Goal: Navigation & Orientation: Find specific page/section

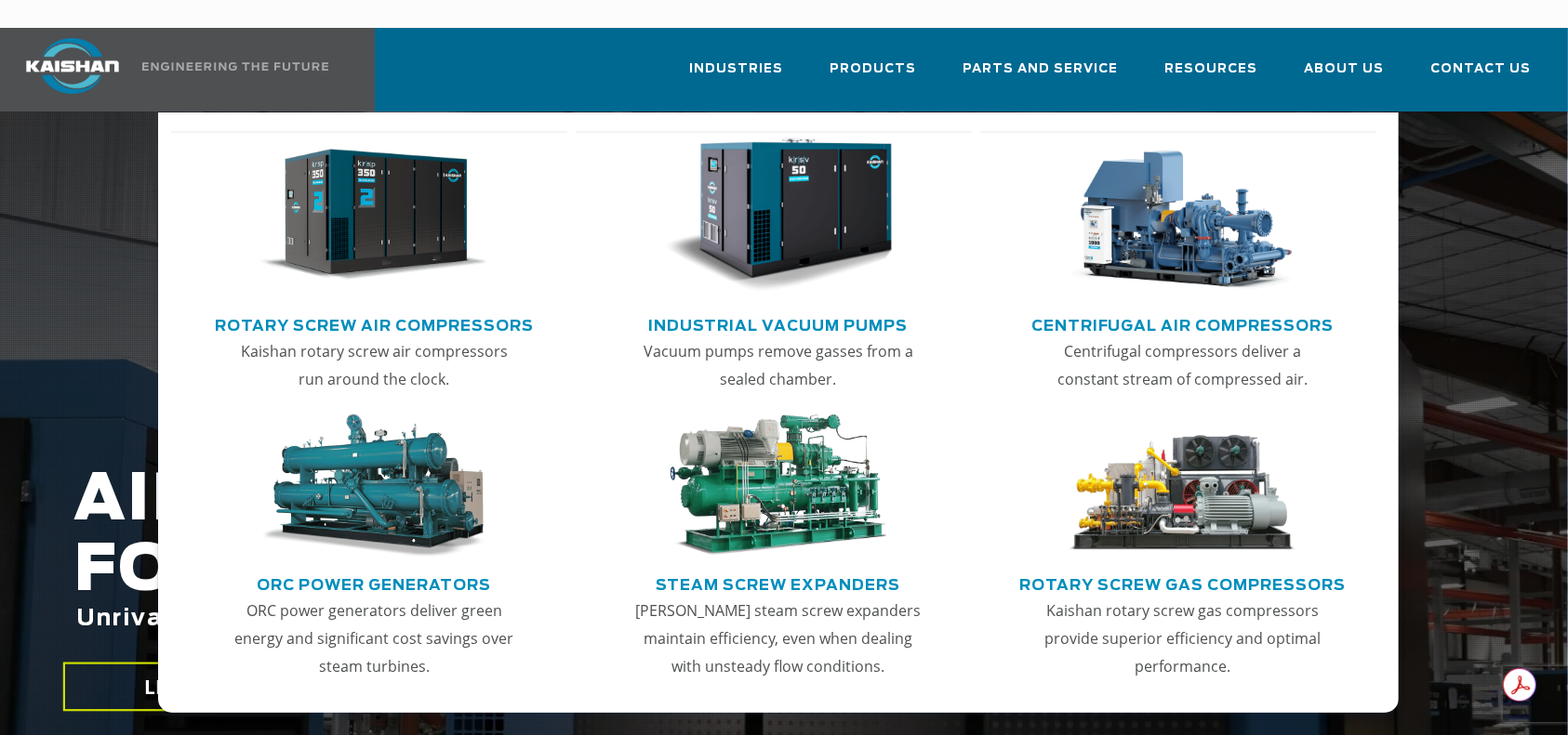
click at [415, 177] on img "Main menu" at bounding box center [374, 216] width 228 height 154
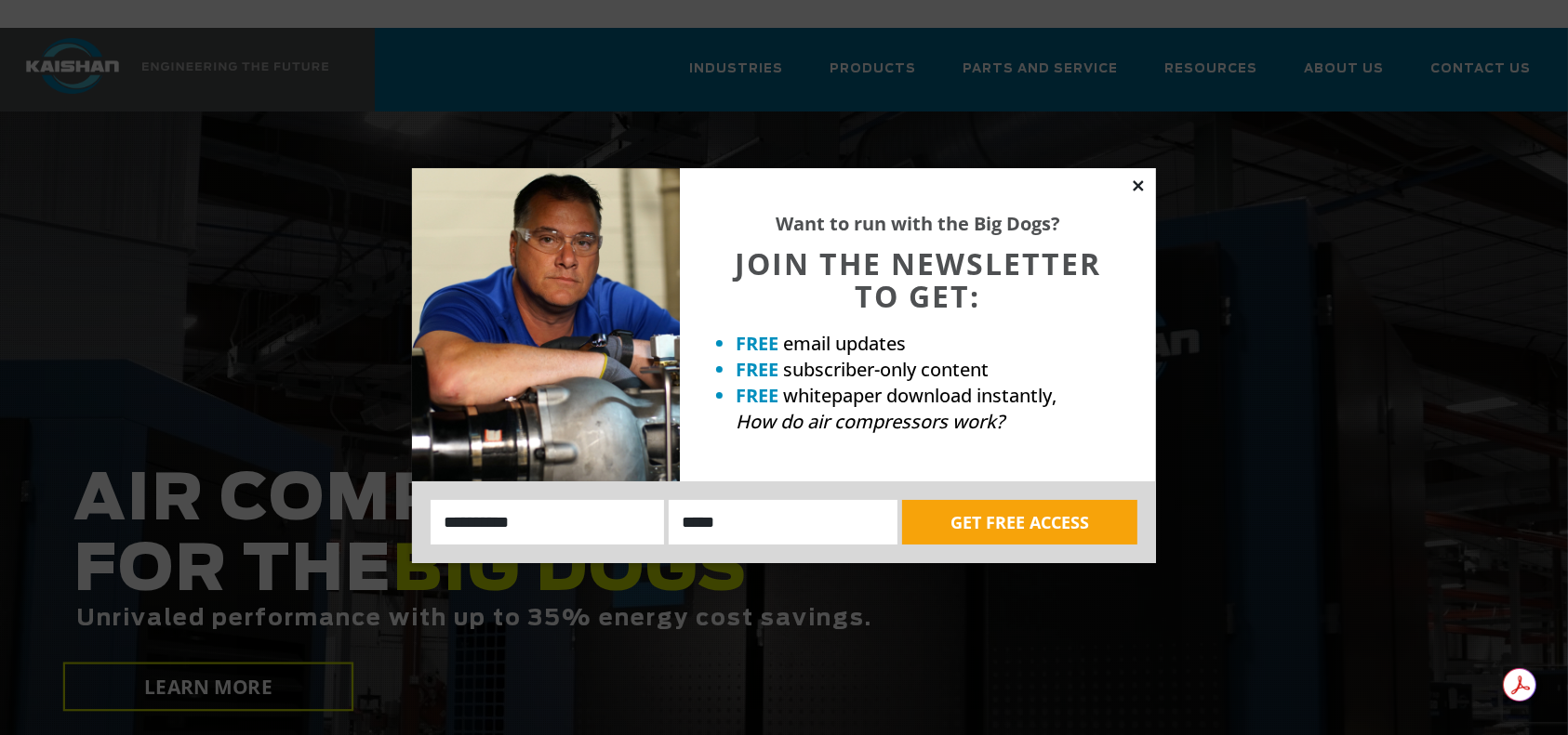
click at [1134, 186] on icon at bounding box center [1139, 186] width 17 height 17
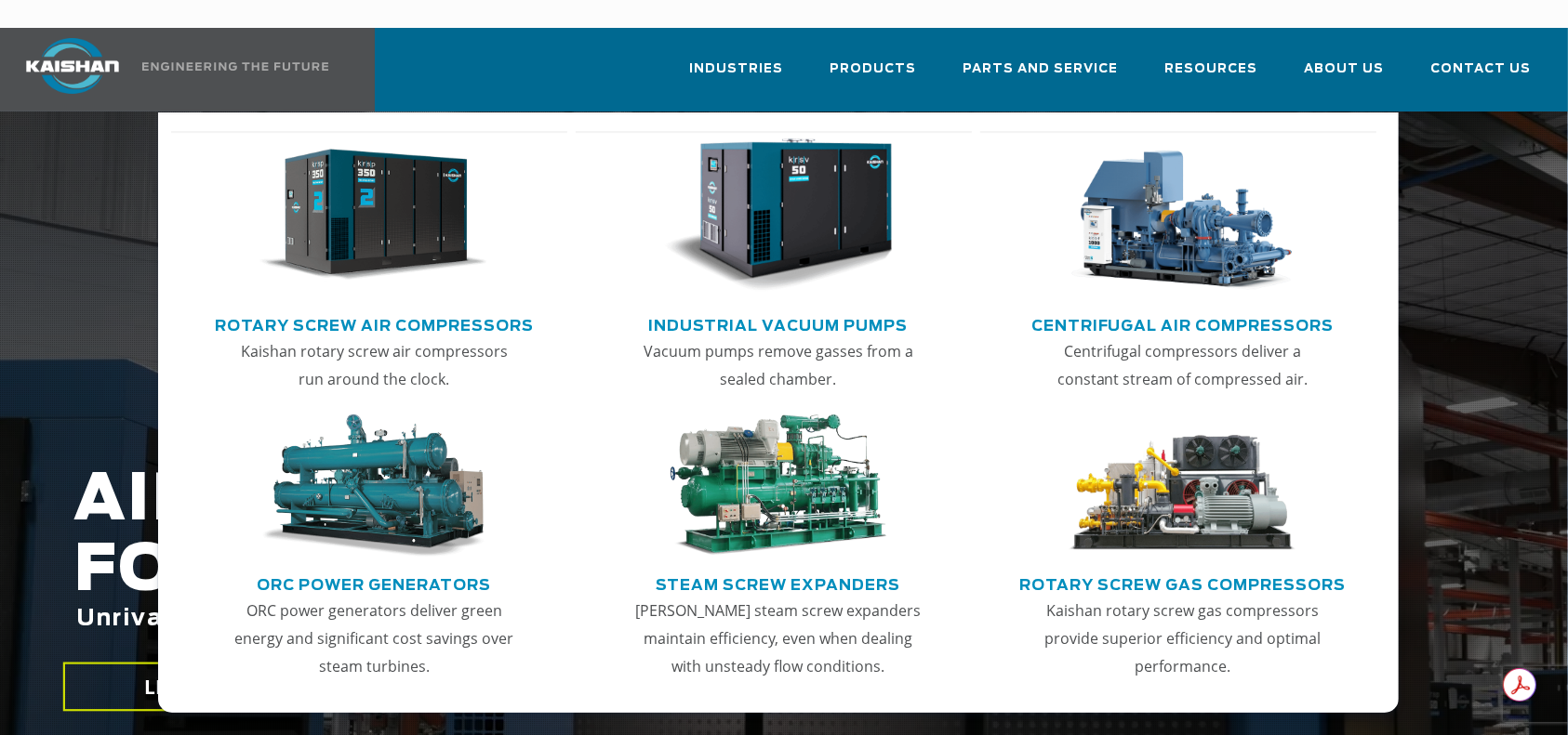
click at [370, 222] on img "Main menu" at bounding box center [374, 216] width 228 height 154
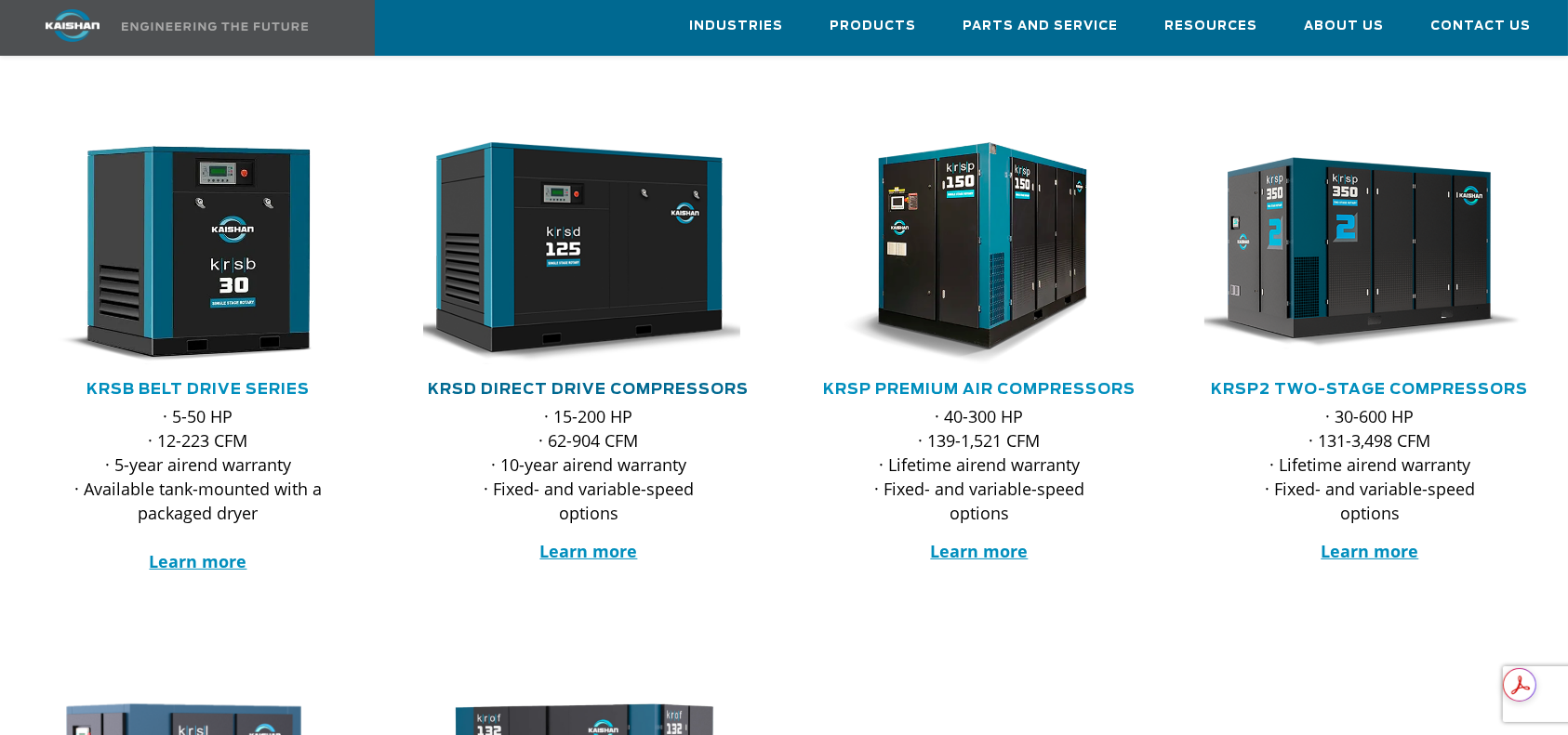
scroll to position [124, 0]
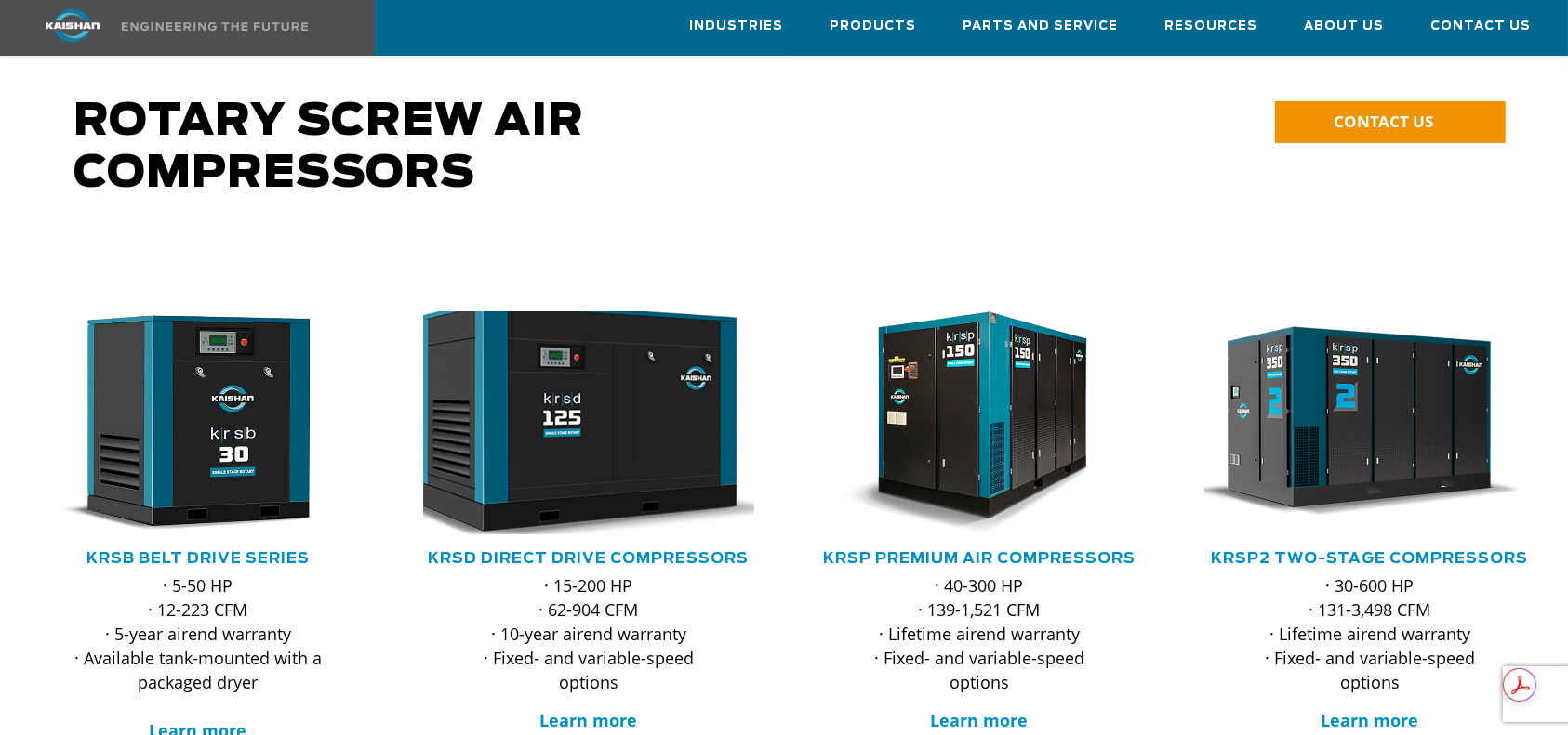
click at [578, 417] on img at bounding box center [574, 423] width 364 height 245
